Goal: Task Accomplishment & Management: Use online tool/utility

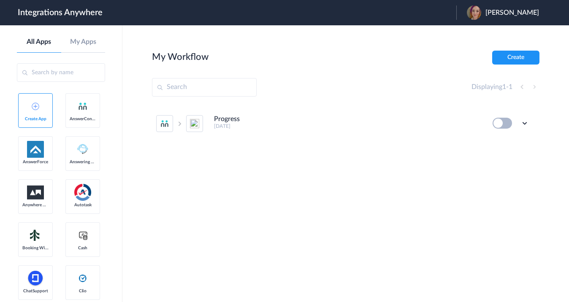
paste input "8667996998"
type input "8667996998"
click at [69, 74] on input "text" at bounding box center [61, 72] width 88 height 19
click at [65, 128] on link "AnswerConnect" at bounding box center [82, 110] width 35 height 35
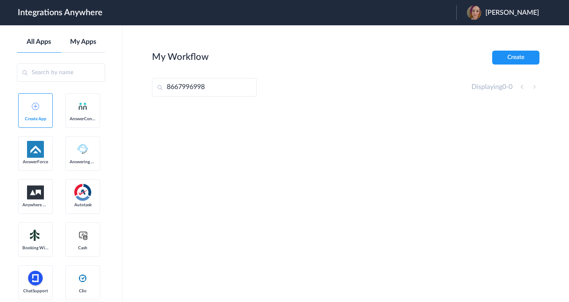
click at [81, 42] on link "My Apps" at bounding box center [83, 42] width 44 height 8
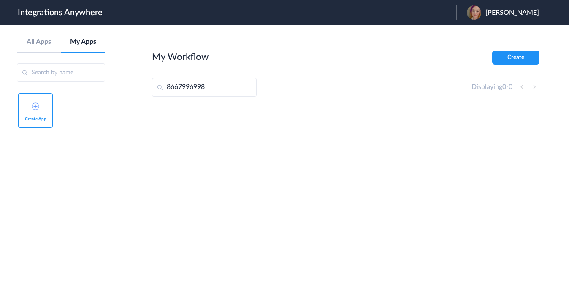
click at [252, 90] on input "8667996998" at bounding box center [204, 87] width 105 height 19
click at [86, 75] on input "text" at bounding box center [61, 72] width 88 height 19
click at [39, 42] on link "All Apps" at bounding box center [39, 42] width 44 height 8
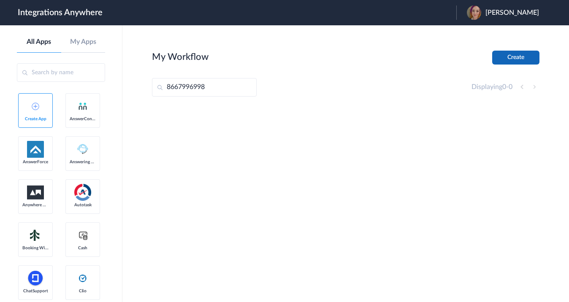
click at [515, 57] on button "Create" at bounding box center [515, 58] width 47 height 14
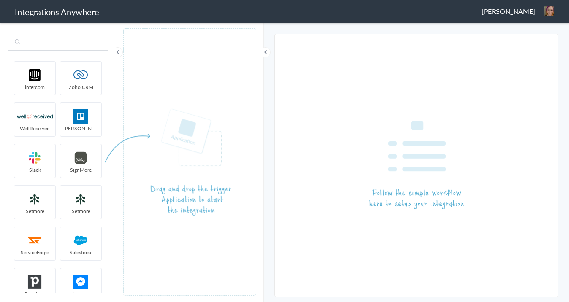
paste input "8667996998"
type input "8667996998"
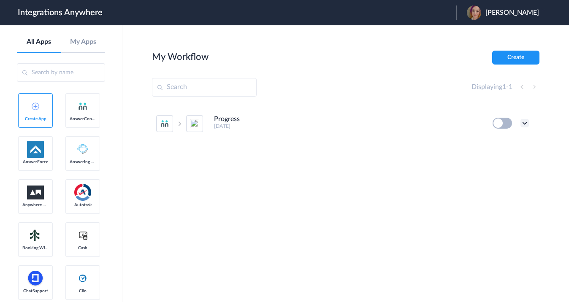
click at [527, 123] on icon at bounding box center [525, 123] width 8 height 8
click at [509, 174] on li "Delete" at bounding box center [501, 174] width 55 height 16
click at [489, 178] on span "Are you sure?" at bounding box center [496, 177] width 30 height 13
click at [70, 122] on span "AnswerConnect" at bounding box center [83, 119] width 26 height 5
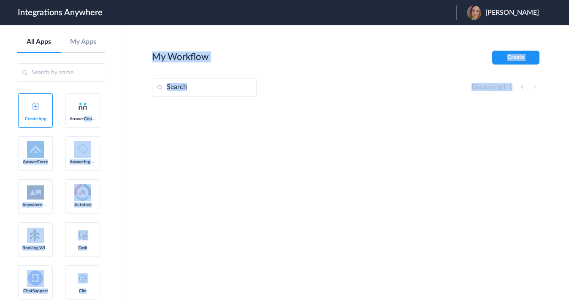
drag, startPoint x: 37, startPoint y: 161, endPoint x: 250, endPoint y: 136, distance: 214.3
click at [250, 0] on body "Integrations Anywhere Launch Account [PERSON_NAME] My Account Logout All Apps M…" at bounding box center [284, 0] width 569 height 0
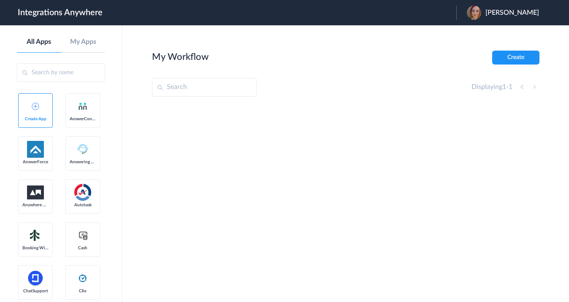
click at [65, 128] on link "AnswerConnect" at bounding box center [82, 110] width 35 height 35
click at [519, 57] on button "Create" at bounding box center [515, 58] width 47 height 14
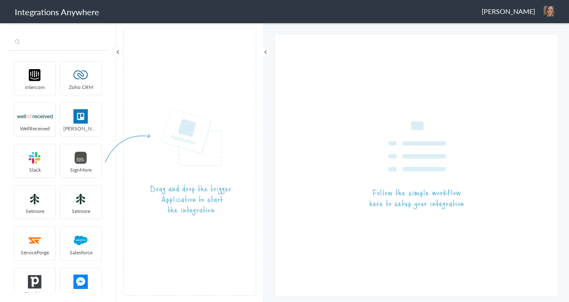
click at [74, 46] on input "text" at bounding box center [57, 43] width 99 height 16
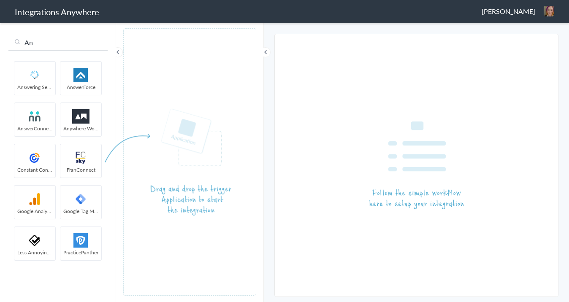
type input "An"
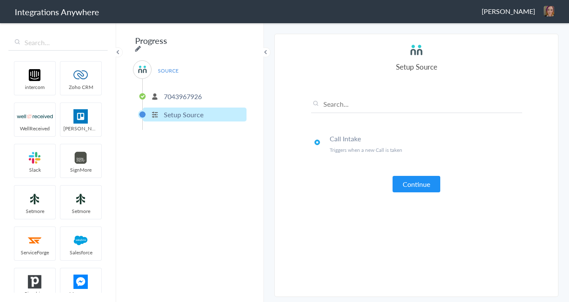
click at [141, 45] on icon at bounding box center [138, 48] width 6 height 7
type input "Progress"
click at [200, 92] on p "7043967926" at bounding box center [183, 97] width 38 height 10
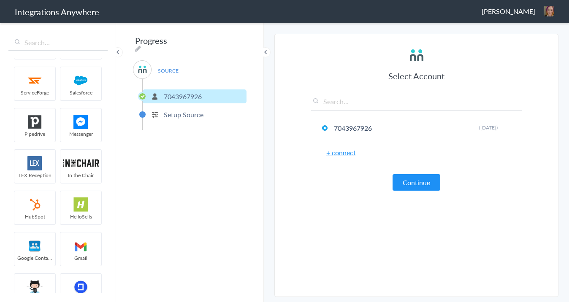
scroll to position [288, 0]
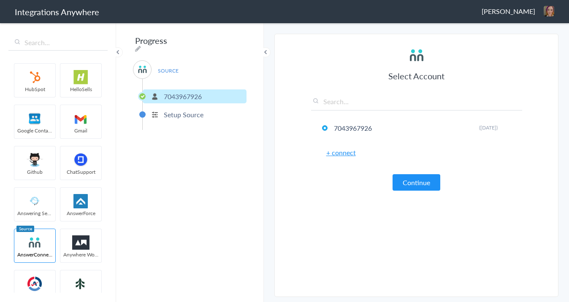
click at [118, 56] on span at bounding box center [118, 52] width 10 height 10
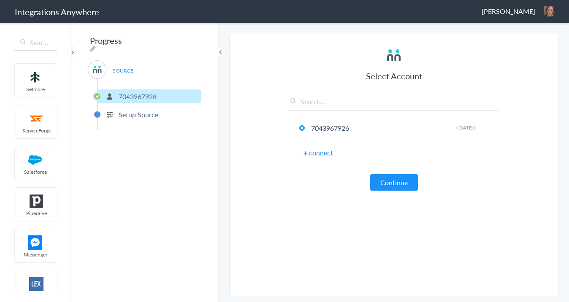
scroll to position [577, 0]
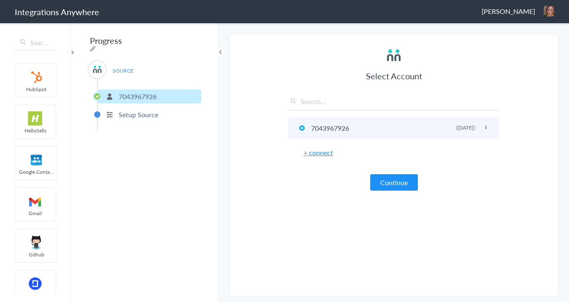
click at [488, 128] on icon at bounding box center [486, 127] width 5 height 5
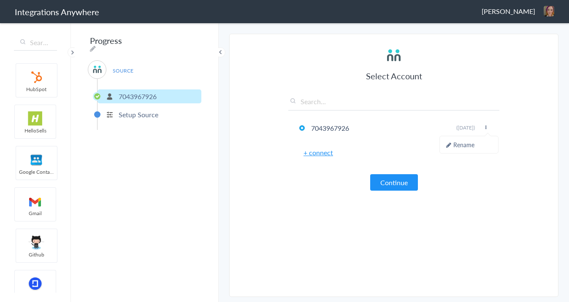
paste input "8667996998"
type input "8667996998"
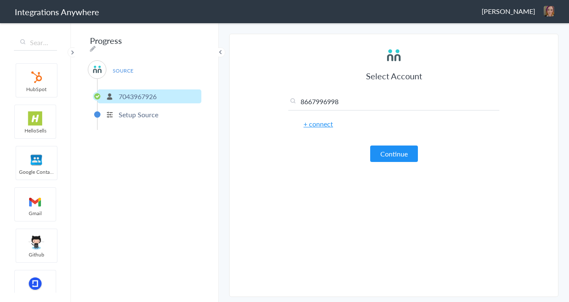
drag, startPoint x: 346, startPoint y: 102, endPoint x: 291, endPoint y: 92, distance: 55.7
click at [291, 92] on div "Select Account 8667996998 7043967926 Rename Delete (16 days ago) + connect Cont…" at bounding box center [393, 104] width 211 height 115
